Goal: Navigation & Orientation: Find specific page/section

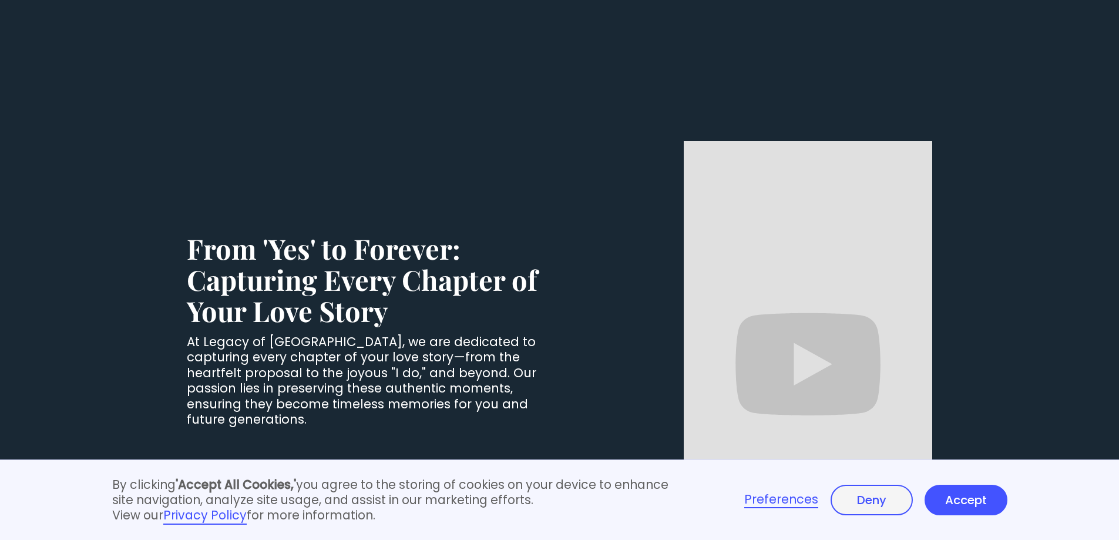
scroll to position [1997, 0]
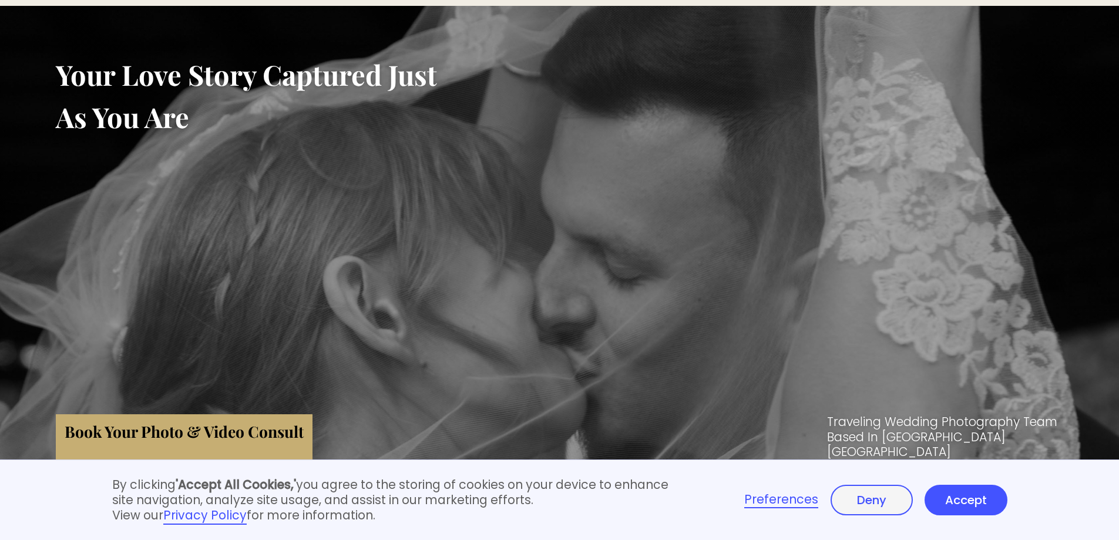
scroll to position [0, 0]
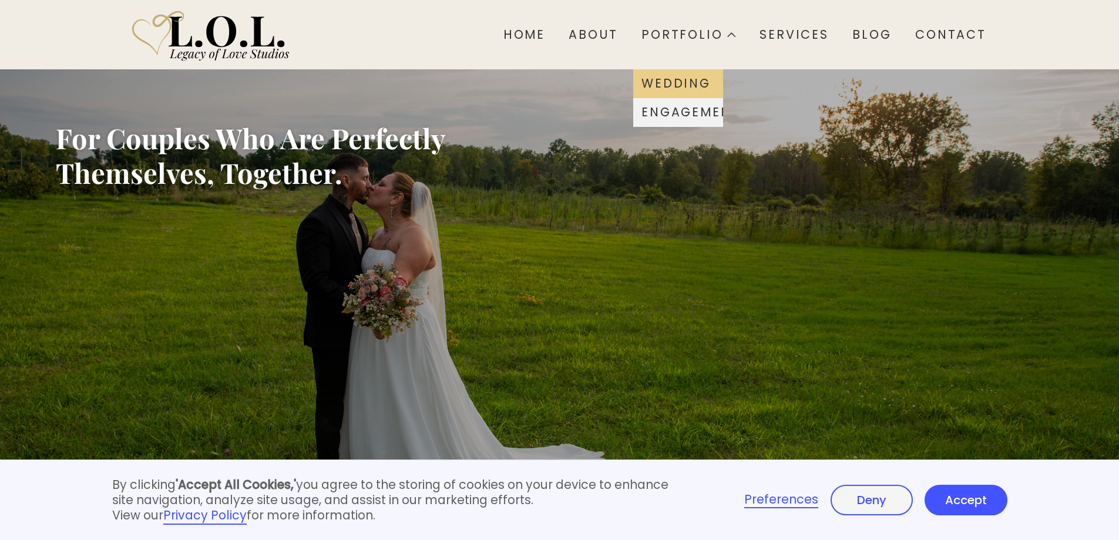
click at [656, 78] on div "Wedding" at bounding box center [675, 84] width 69 height 12
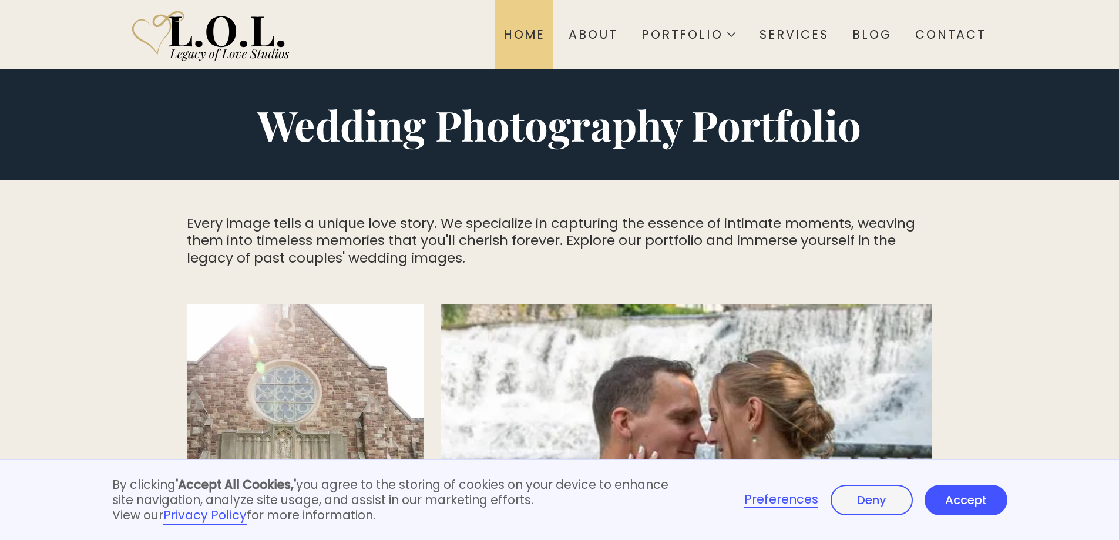
click at [543, 27] on div "Home" at bounding box center [524, 34] width 42 height 15
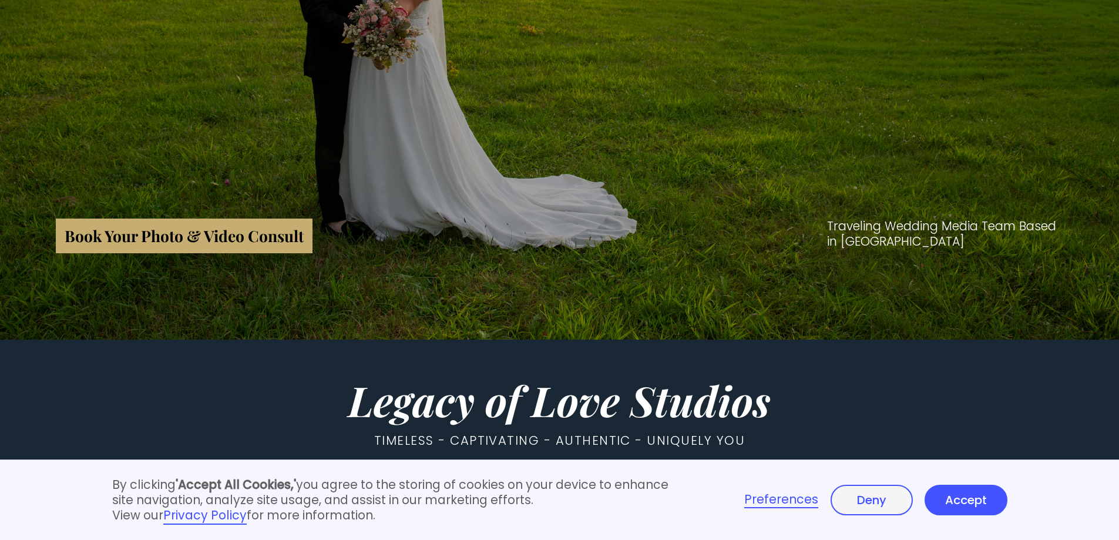
scroll to position [59, 0]
